Goal: Information Seeking & Learning: Find specific fact

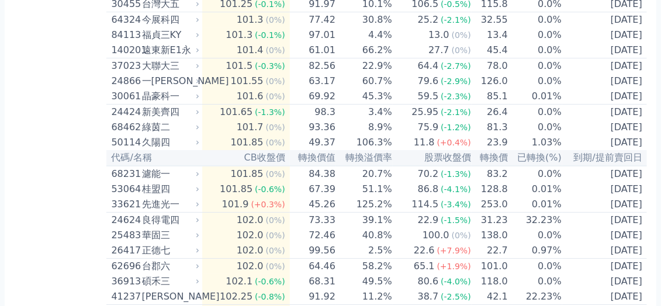
scroll to position [1810, 0]
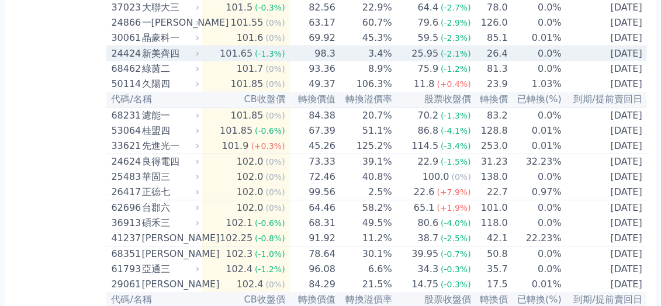
click at [131, 61] on div "24424" at bounding box center [124, 54] width 27 height 14
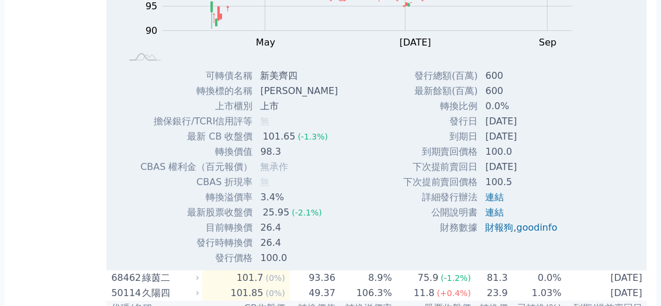
scroll to position [1868, 0]
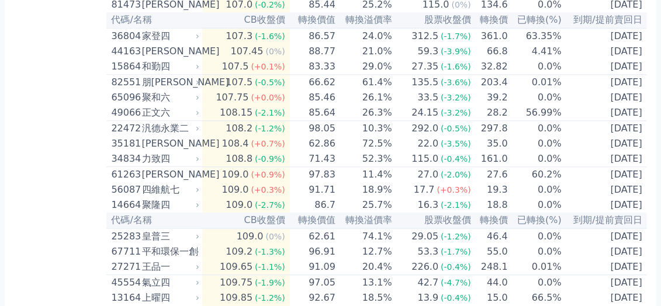
scroll to position [3094, 0]
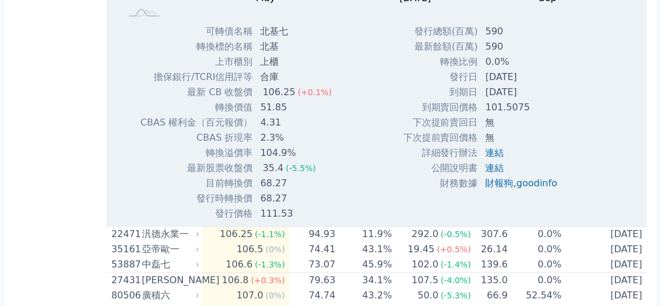
scroll to position [3153, 0]
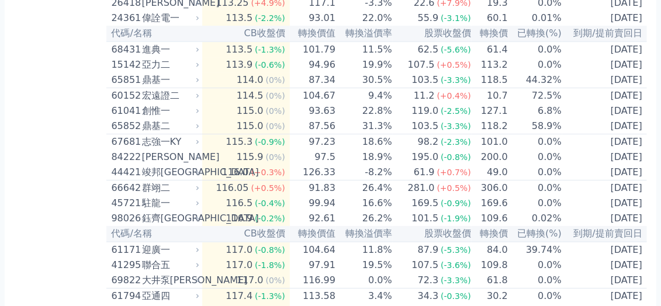
scroll to position [3737, 0]
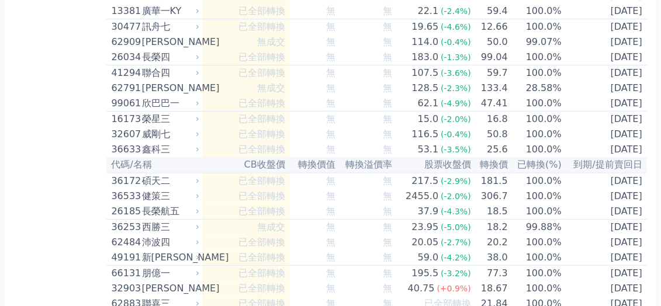
scroll to position [5957, 0]
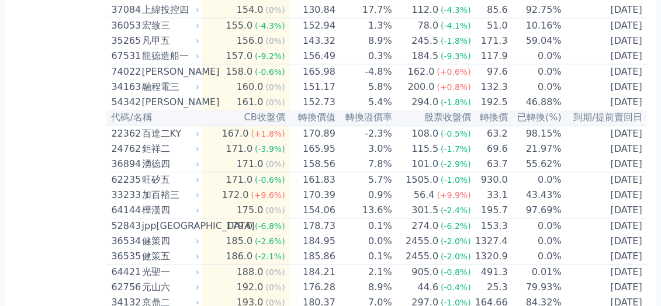
drag, startPoint x: 94, startPoint y: 209, endPoint x: 98, endPoint y: 7, distance: 202.1
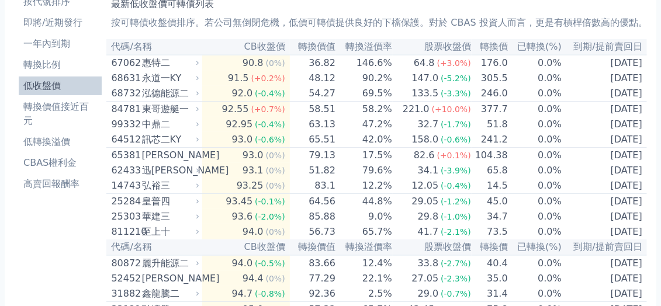
scroll to position [0, 0]
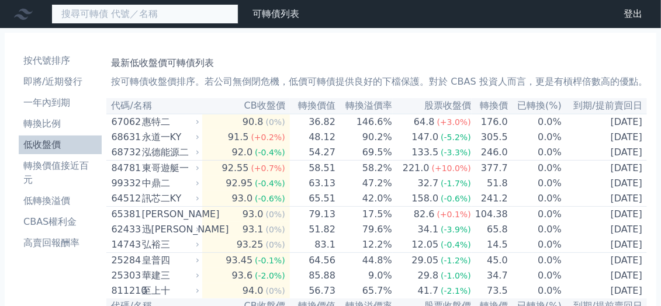
click at [105, 11] on input at bounding box center [144, 14] width 187 height 20
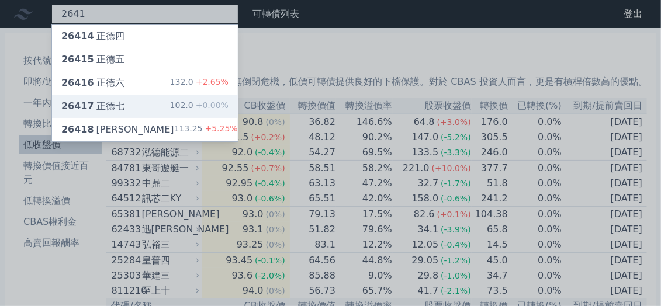
type input "2641"
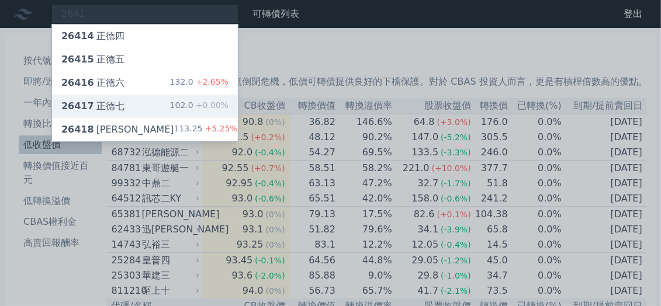
click at [151, 106] on div "26417 正德七 102.0 +0.00%" at bounding box center [145, 106] width 186 height 23
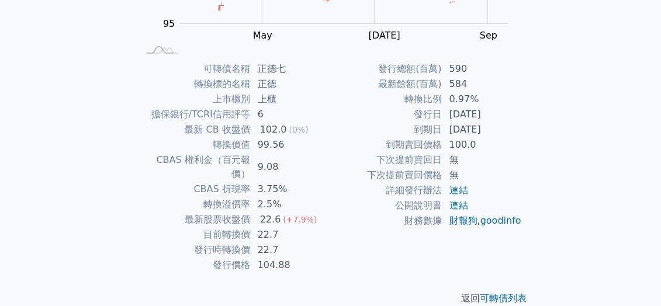
scroll to position [234, 0]
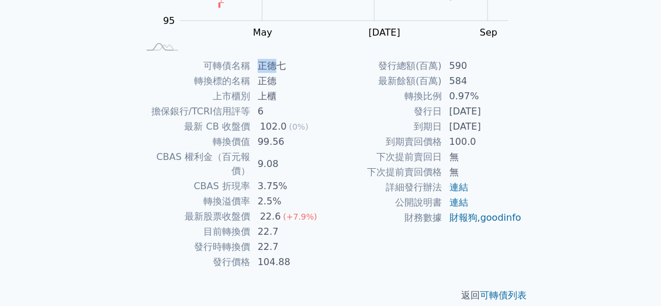
drag, startPoint x: 273, startPoint y: 66, endPoint x: 262, endPoint y: 67, distance: 11.2
click at [262, 67] on td "正德七" at bounding box center [291, 65] width 80 height 15
copy td "正德"
